Goal: Browse casually: Explore the website without a specific task or goal

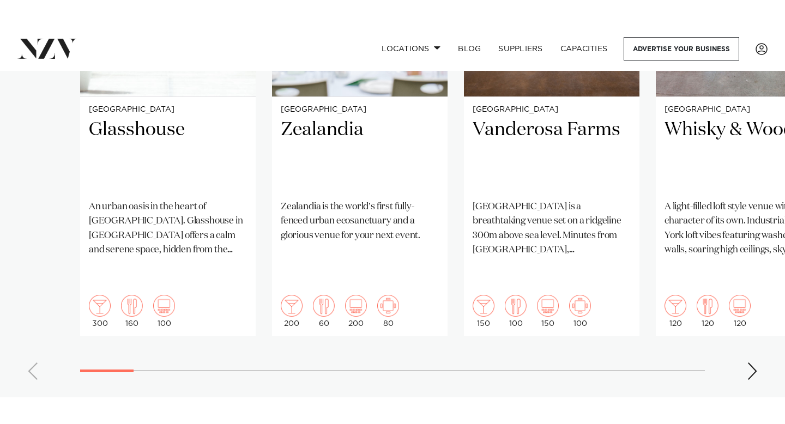
scroll to position [987, 0]
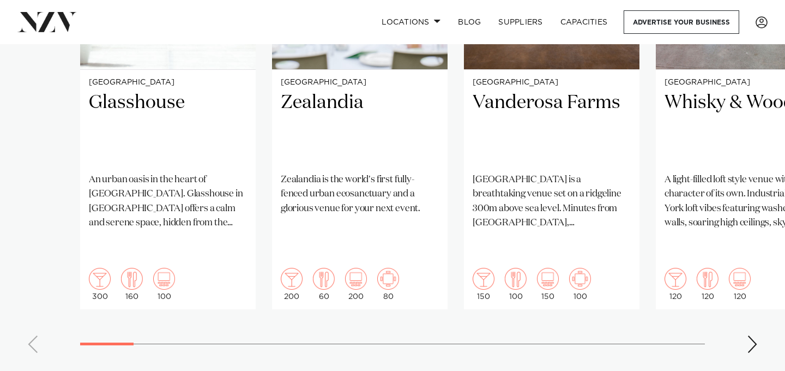
click at [756, 335] on div "Next slide" at bounding box center [752, 343] width 11 height 17
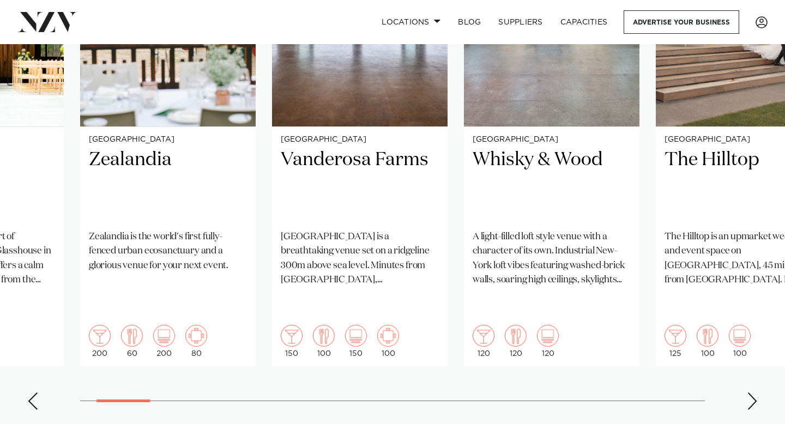
scroll to position [934, 0]
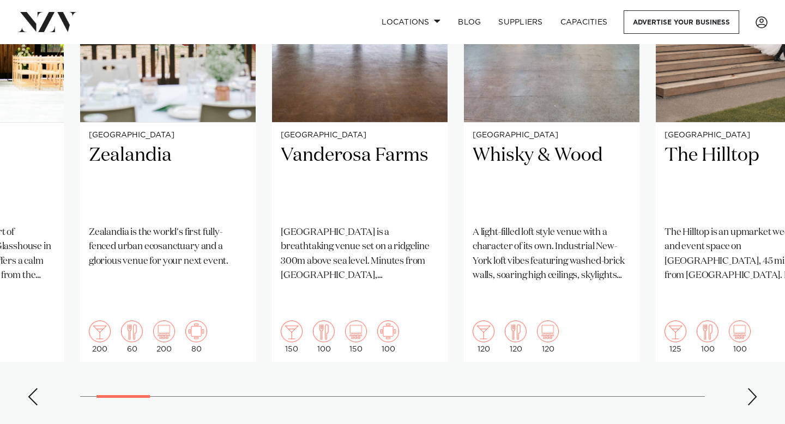
click at [751, 370] on div "Next slide" at bounding box center [752, 396] width 11 height 17
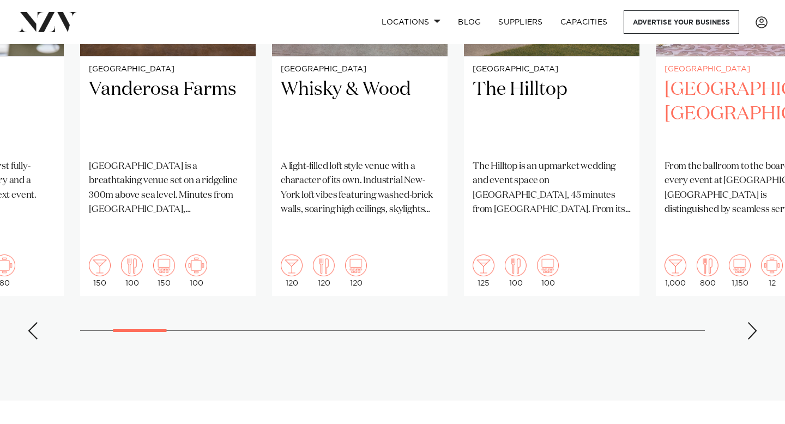
scroll to position [1002, 0]
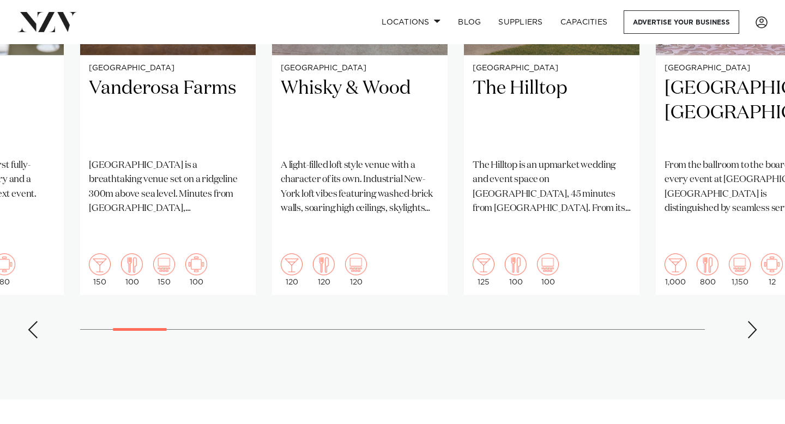
click at [750, 321] on div "Next slide" at bounding box center [752, 329] width 11 height 17
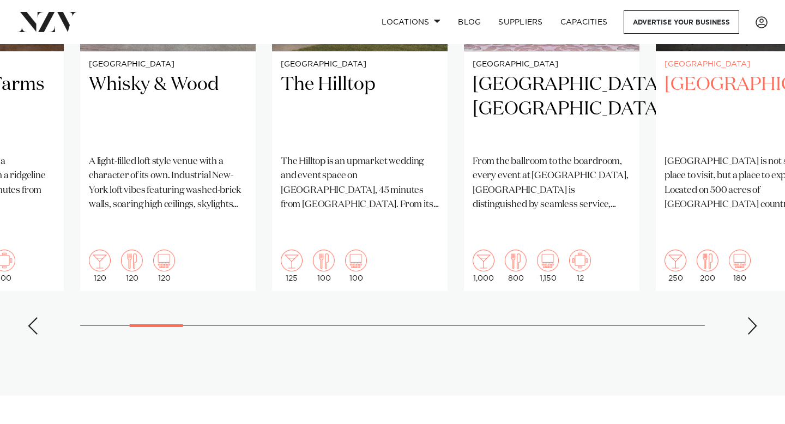
scroll to position [1027, 0]
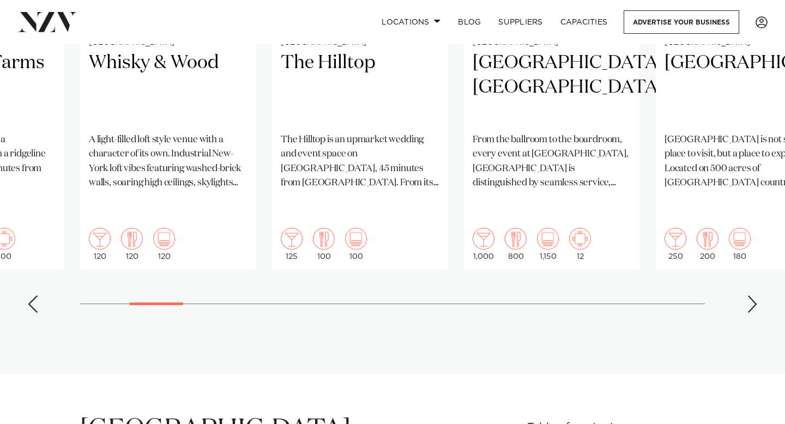
click at [750, 296] on div "Next slide" at bounding box center [752, 304] width 11 height 17
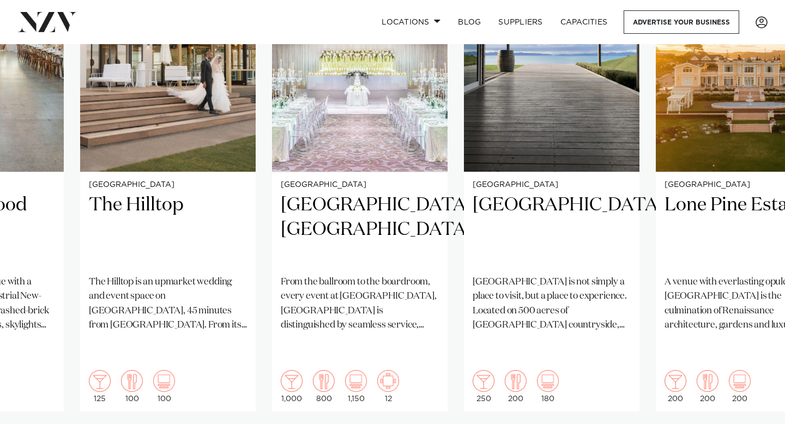
scroll to position [891, 0]
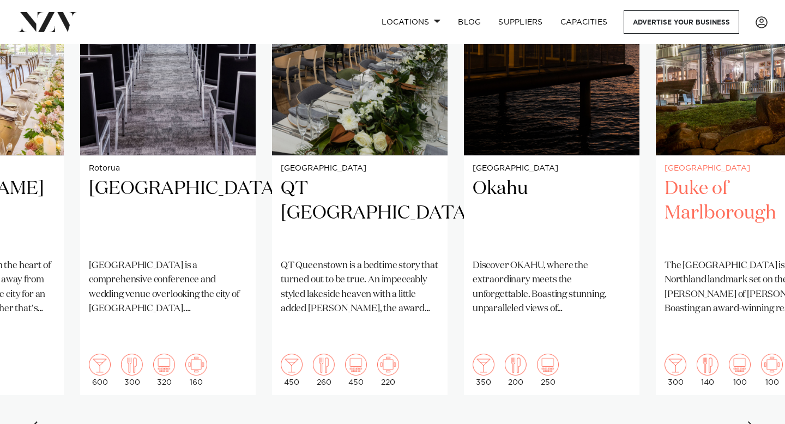
scroll to position [908, 0]
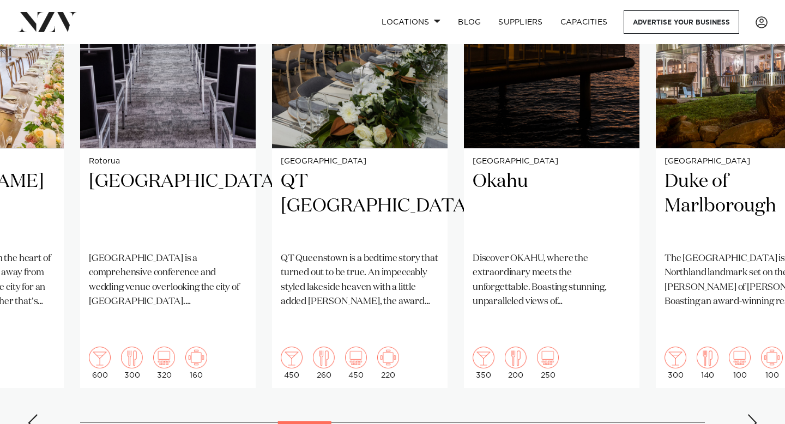
click at [751, 370] on div "Next slide" at bounding box center [752, 422] width 11 height 17
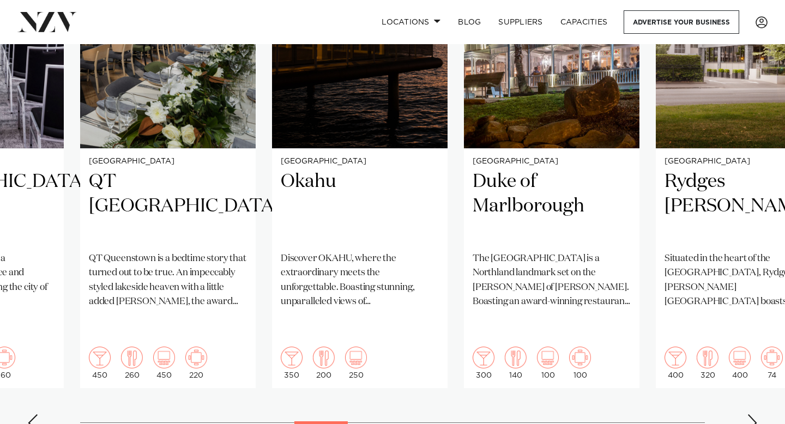
click at [747, 370] on div "Next slide" at bounding box center [752, 422] width 11 height 17
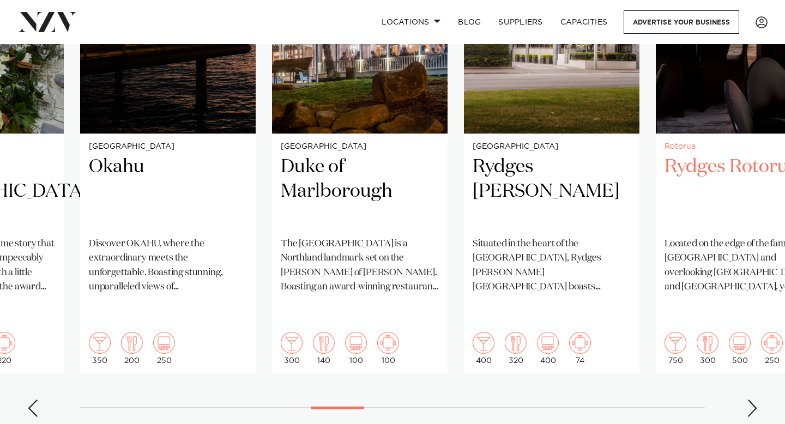
scroll to position [924, 0]
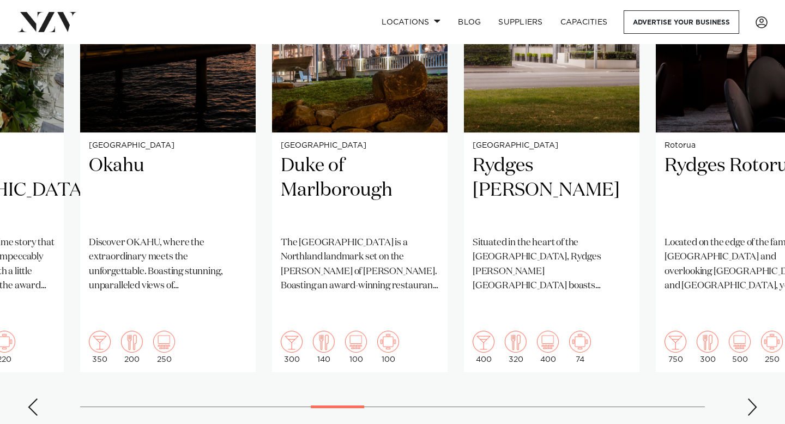
click at [756, 370] on div "Next slide" at bounding box center [752, 407] width 11 height 17
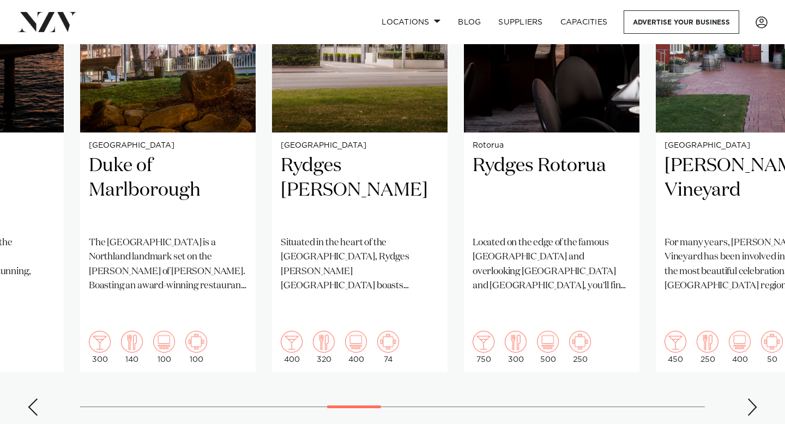
click at [756, 370] on div "Next slide" at bounding box center [752, 407] width 11 height 17
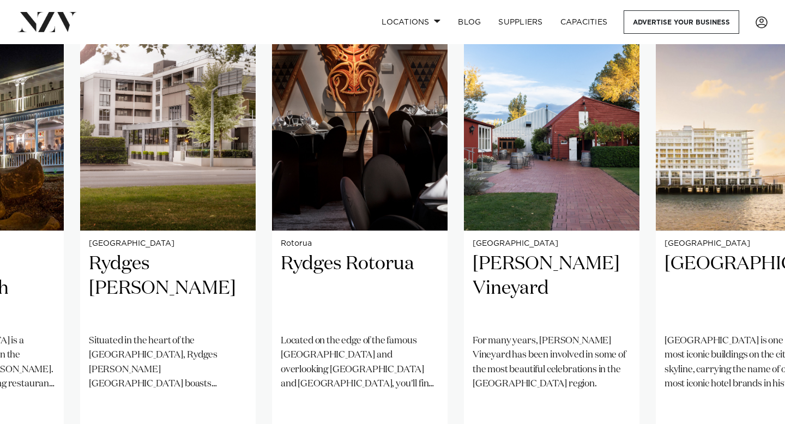
scroll to position [795, 0]
